Goal: Check status: Check status

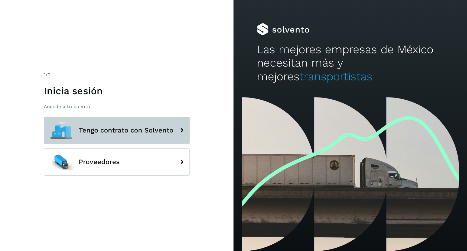
click at [147, 129] on span "Tengo contrato con Solvento" at bounding box center [126, 130] width 95 height 7
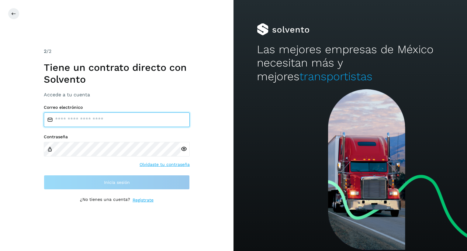
click at [144, 118] on input "email" at bounding box center [117, 119] width 146 height 15
type input "**********"
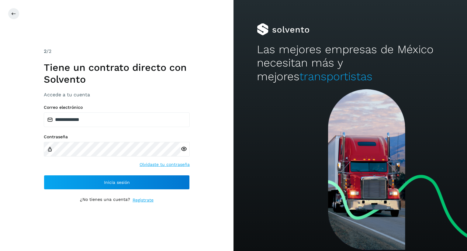
click at [186, 149] on icon at bounding box center [184, 149] width 6 height 6
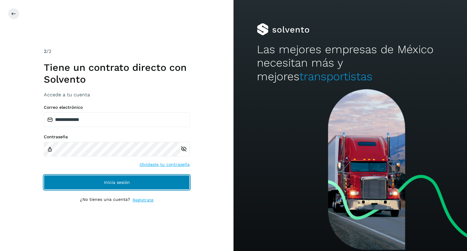
click at [132, 179] on button "Inicia sesión" at bounding box center [117, 182] width 146 height 15
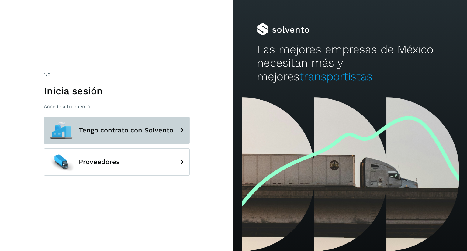
click at [145, 132] on span "Tengo contrato con Solvento" at bounding box center [126, 130] width 95 height 7
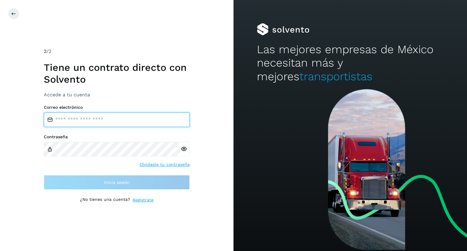
click at [155, 116] on input "email" at bounding box center [117, 119] width 146 height 15
type input "**********"
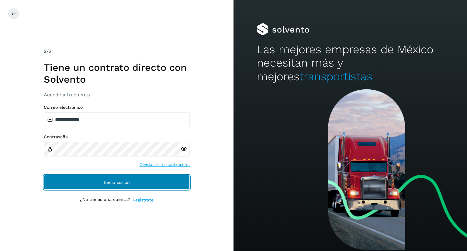
click at [114, 185] on button "Inicia sesión" at bounding box center [117, 182] width 146 height 15
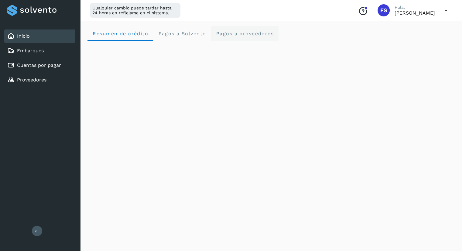
click at [229, 33] on span "Pagos a proveedores" at bounding box center [245, 34] width 58 height 6
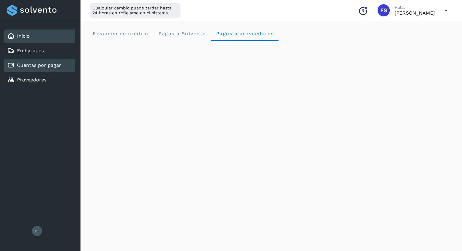
click at [43, 63] on link "Cuentas por pagar" at bounding box center [39, 65] width 44 height 6
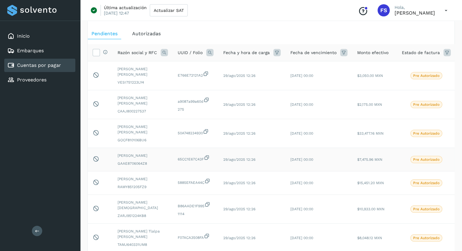
scroll to position [22, 0]
click at [97, 54] on icon at bounding box center [96, 53] width 6 height 6
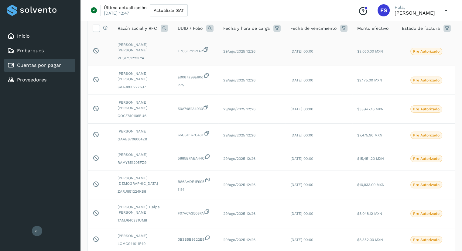
scroll to position [49, 0]
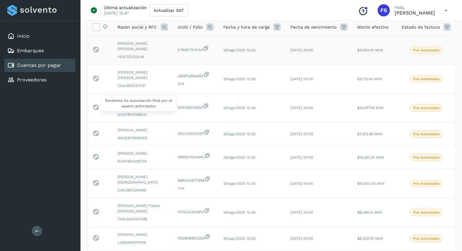
click at [95, 51] on icon at bounding box center [96, 49] width 6 height 6
click at [97, 48] on icon at bounding box center [96, 49] width 6 height 6
click at [96, 25] on icon at bounding box center [96, 26] width 6 height 6
click at [105, 26] on icon at bounding box center [105, 26] width 5 height 5
click at [98, 26] on icon at bounding box center [96, 26] width 6 height 6
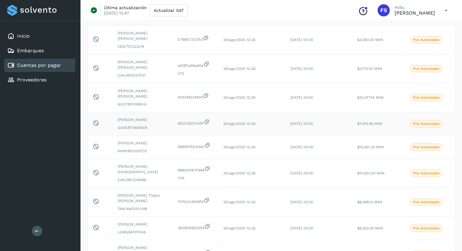
scroll to position [0, 0]
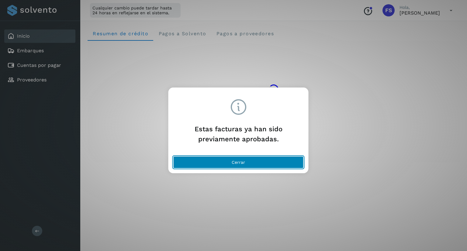
click at [238, 161] on span "Cerrar" at bounding box center [238, 162] width 13 height 4
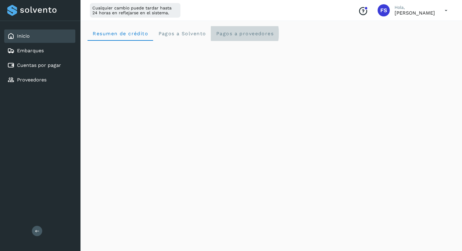
click at [230, 34] on span "Pagos a proveedores" at bounding box center [245, 34] width 58 height 6
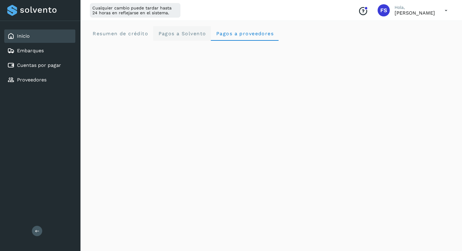
click at [183, 37] on Solvento "Pagos a Solvento" at bounding box center [182, 33] width 58 height 15
click at [232, 32] on span "Pagos a proveedores" at bounding box center [245, 34] width 58 height 6
click at [49, 62] on link "Cuentas por pagar" at bounding box center [39, 65] width 44 height 6
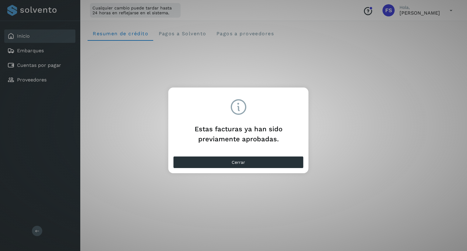
click at [402, 117] on div "Estas facturas ya han sido previamente aprobadas. Cerrar" at bounding box center [233, 125] width 467 height 251
